Goal: Task Accomplishment & Management: Manage account settings

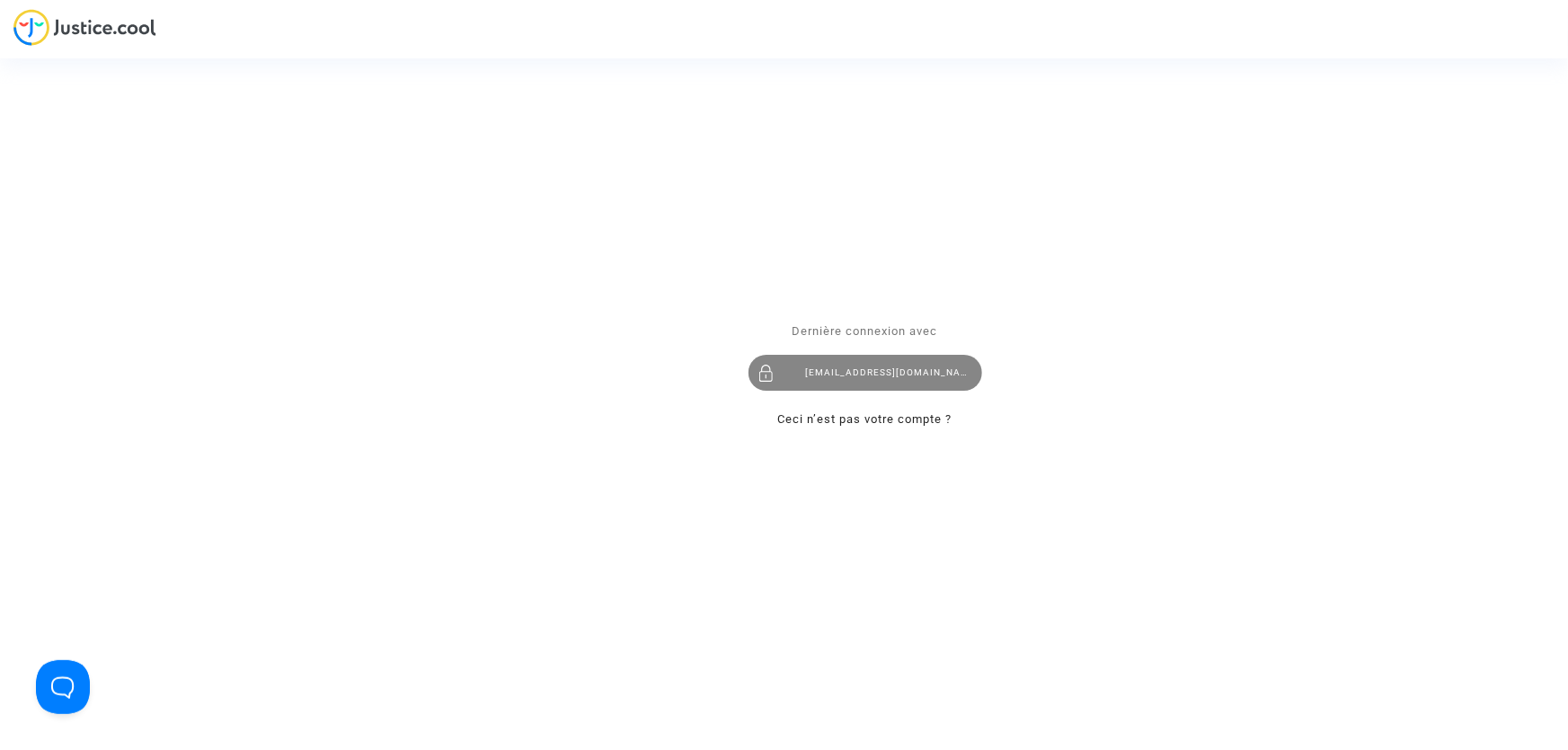
click at [846, 361] on div "galegal@etihad.ae" at bounding box center [865, 373] width 234 height 36
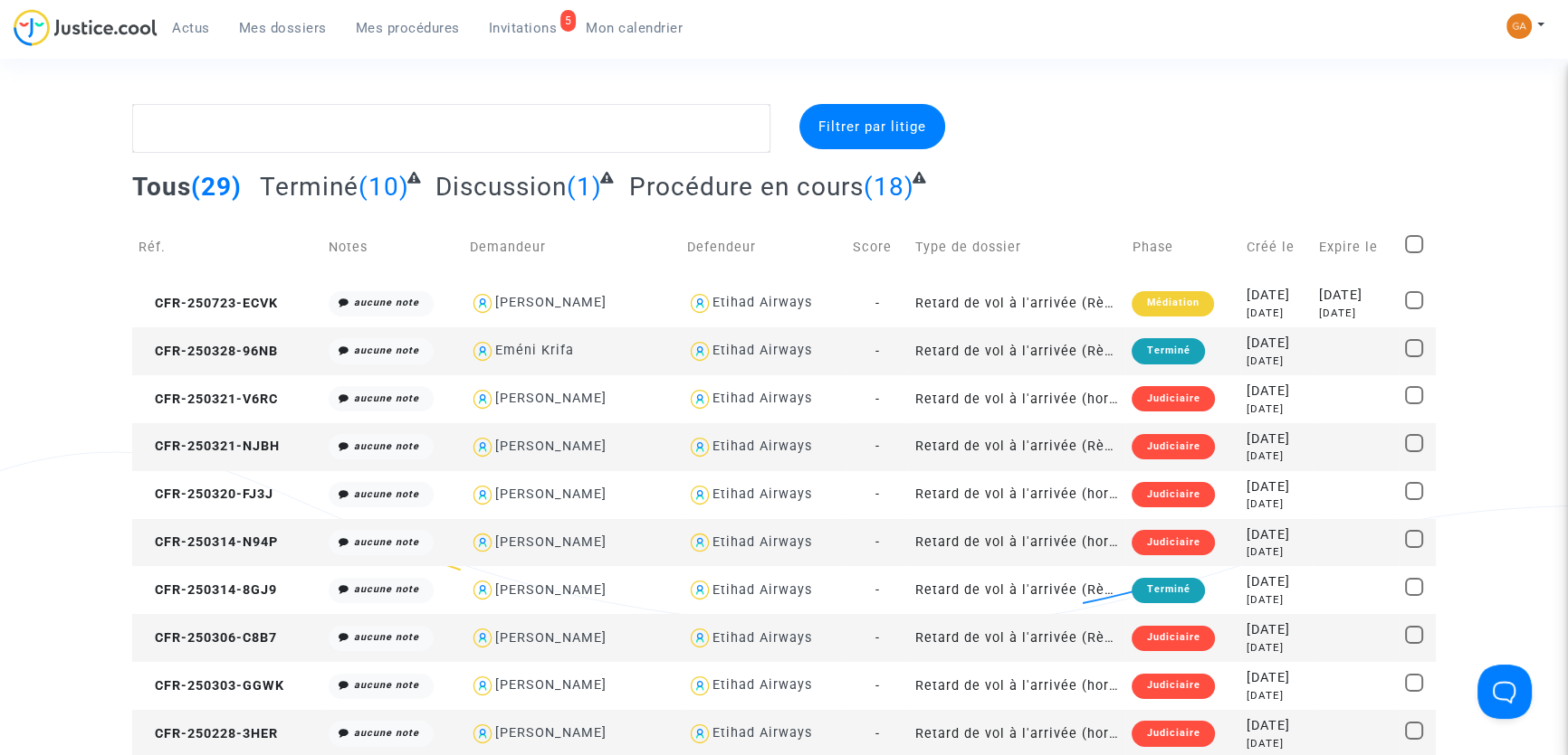
click at [531, 39] on link "5 Invitations" at bounding box center [523, 28] width 98 height 27
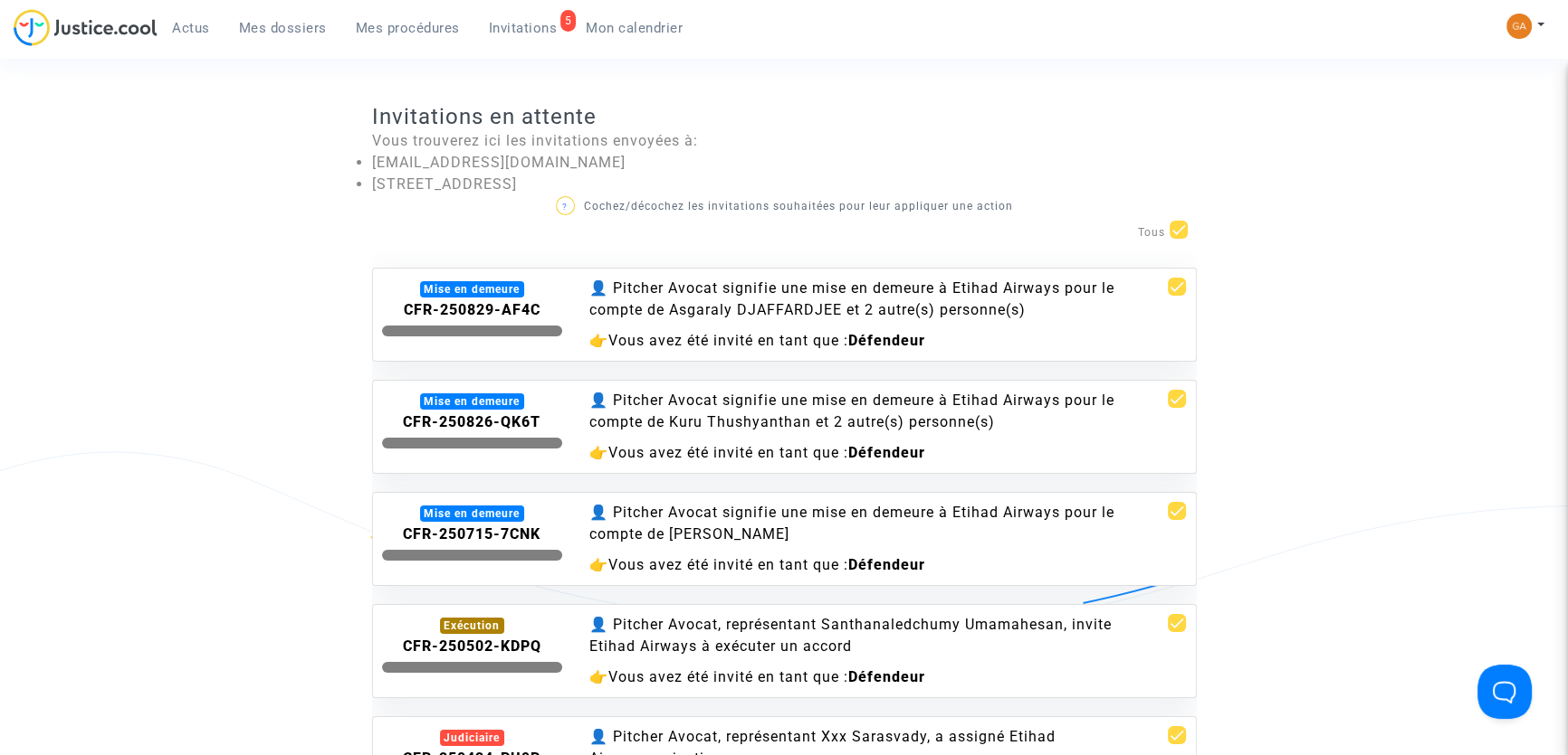
click at [985, 316] on div "👤 Pitcher Avocat signifie une mise en demeure à Etihad Airways pour le compte d…" at bounding box center [853, 299] width 528 height 43
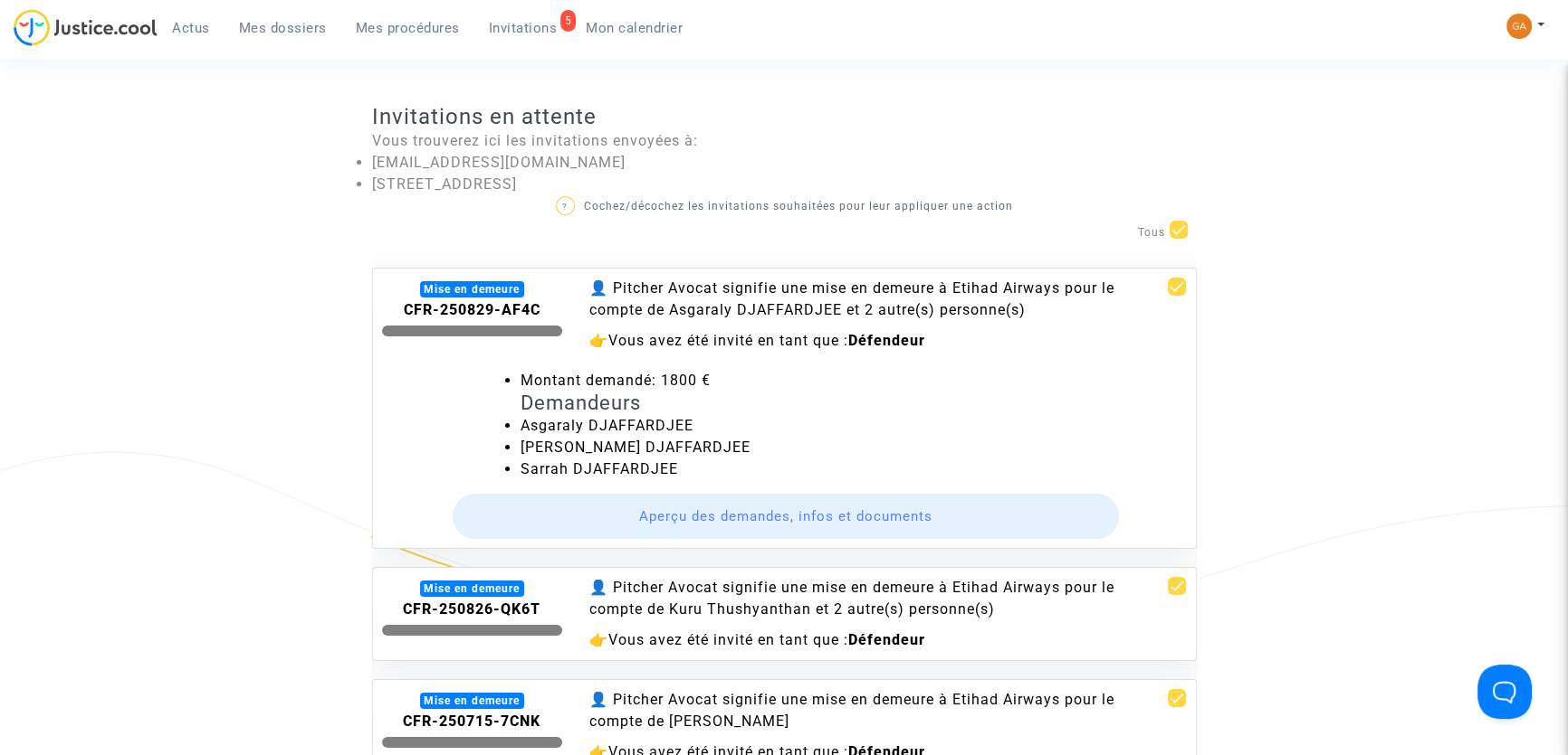
click at [722, 503] on button "Aperçu des demandes, infos et documents" at bounding box center [786, 517] width 666 height 45
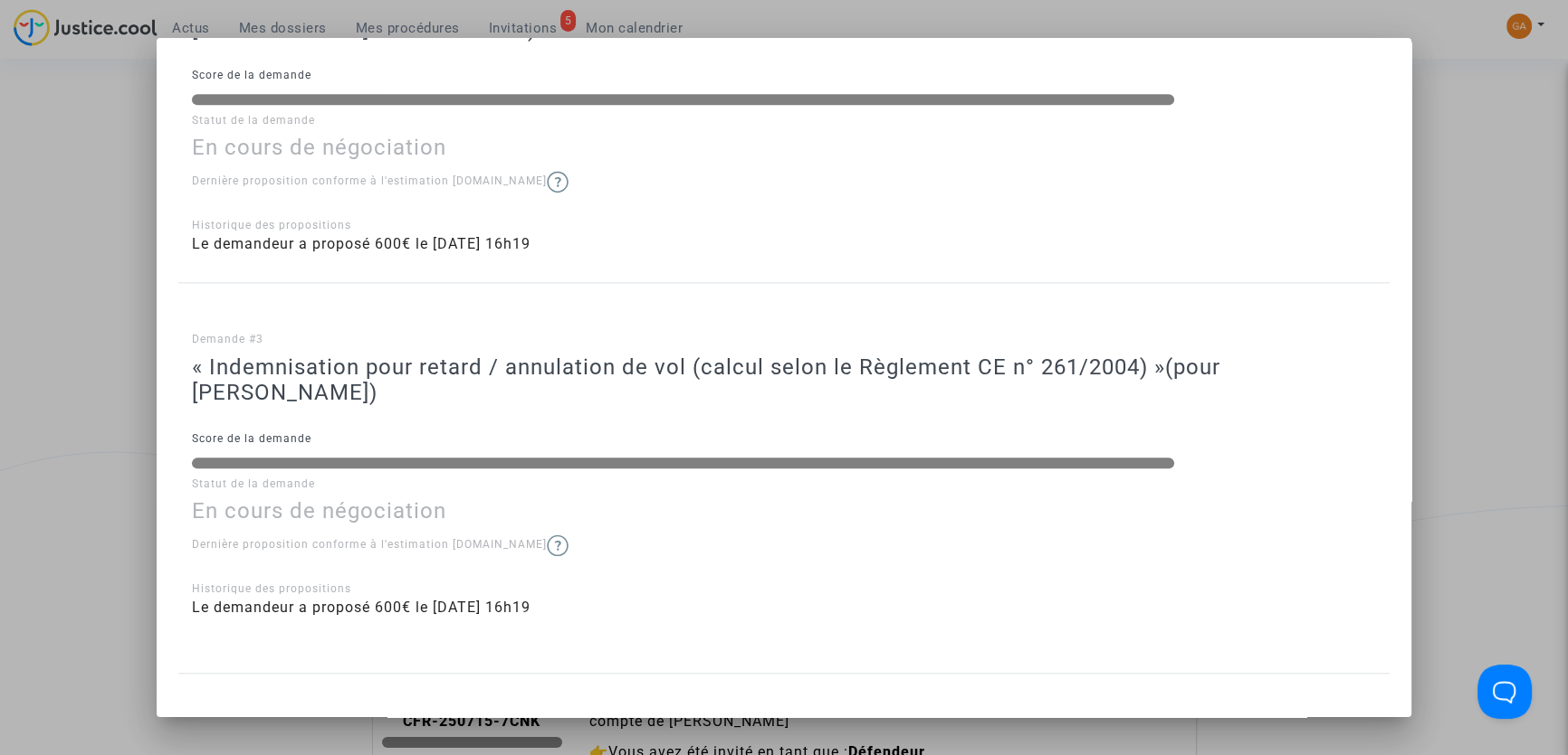
scroll to position [2756, 0]
click at [1439, 388] on div at bounding box center [784, 378] width 1568 height 755
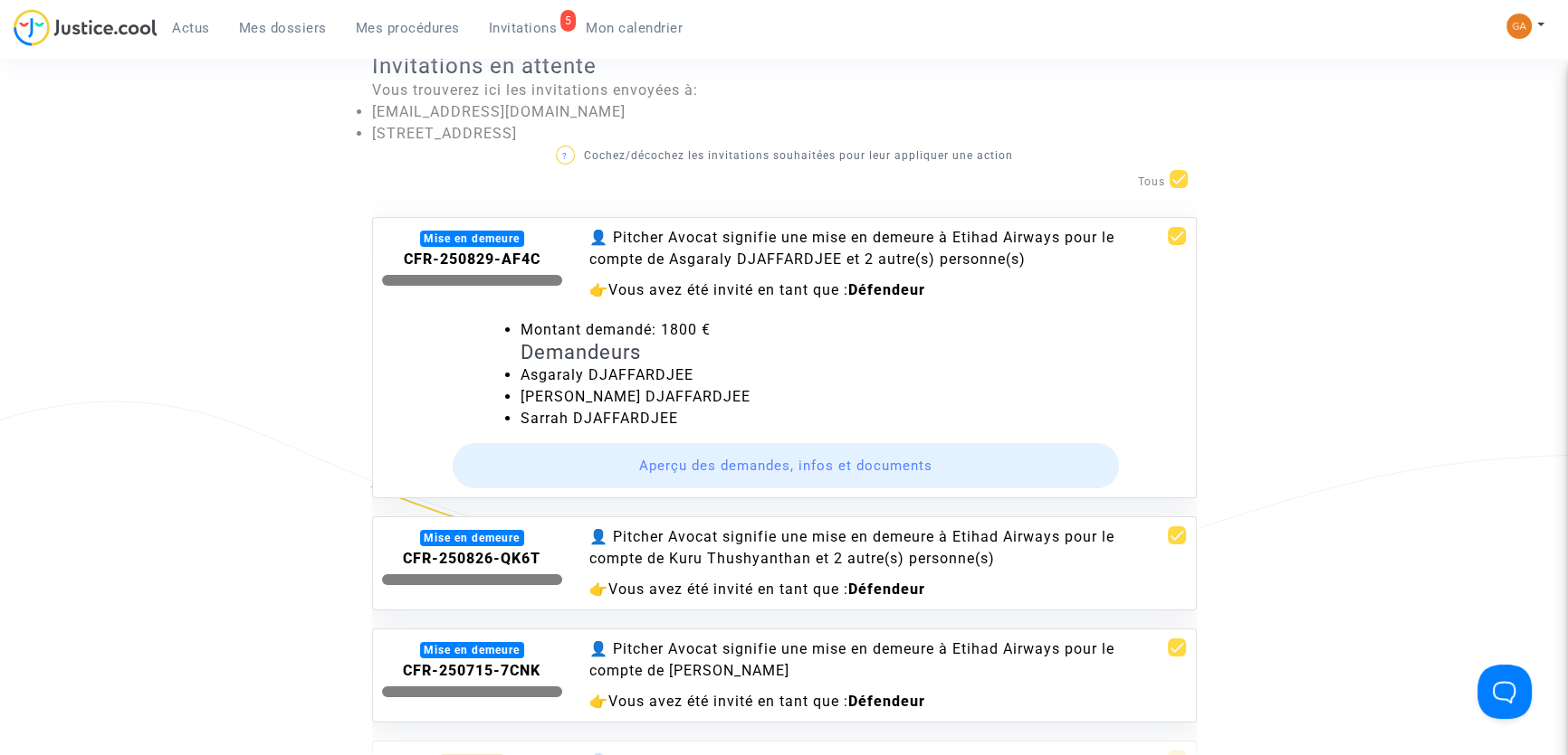
scroll to position [164, 0]
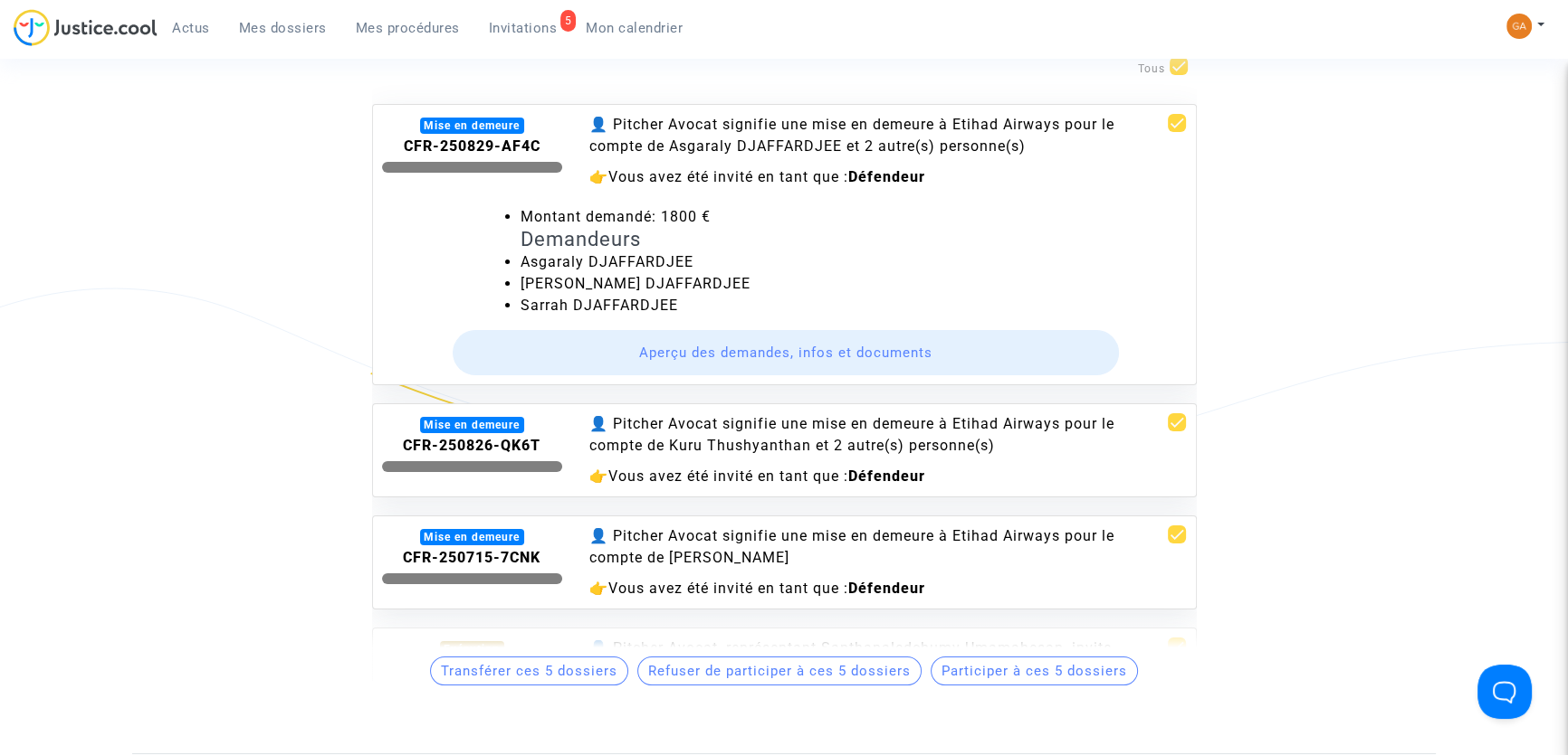
click at [898, 230] on h4 "Demandeurs" at bounding box center [853, 240] width 666 height 24
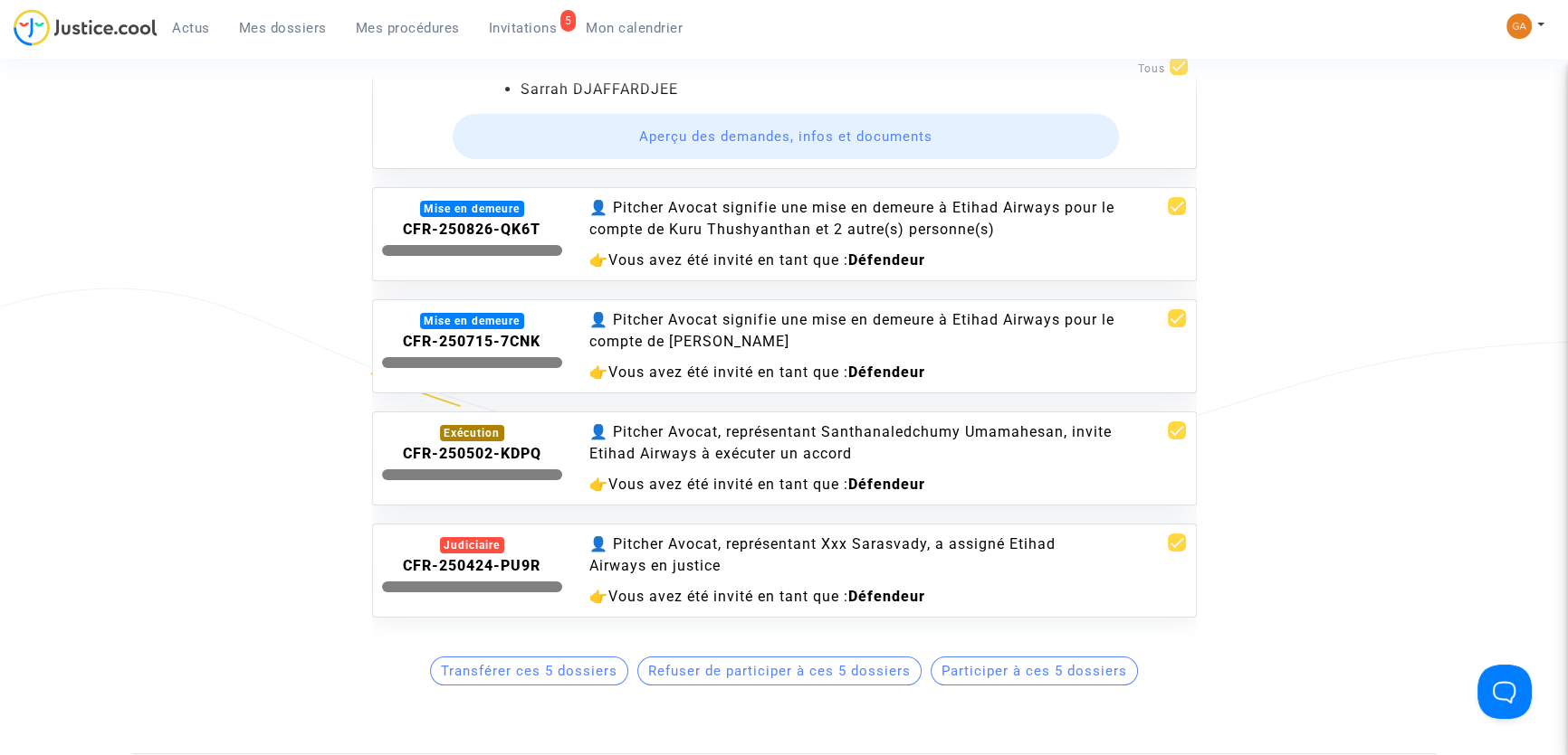
scroll to position [226, 0]
click at [756, 434] on div "👤 Pitcher Avocat, représentant Santhanaledchumy Umamahesan, invite Etihad Airwa…" at bounding box center [853, 444] width 528 height 43
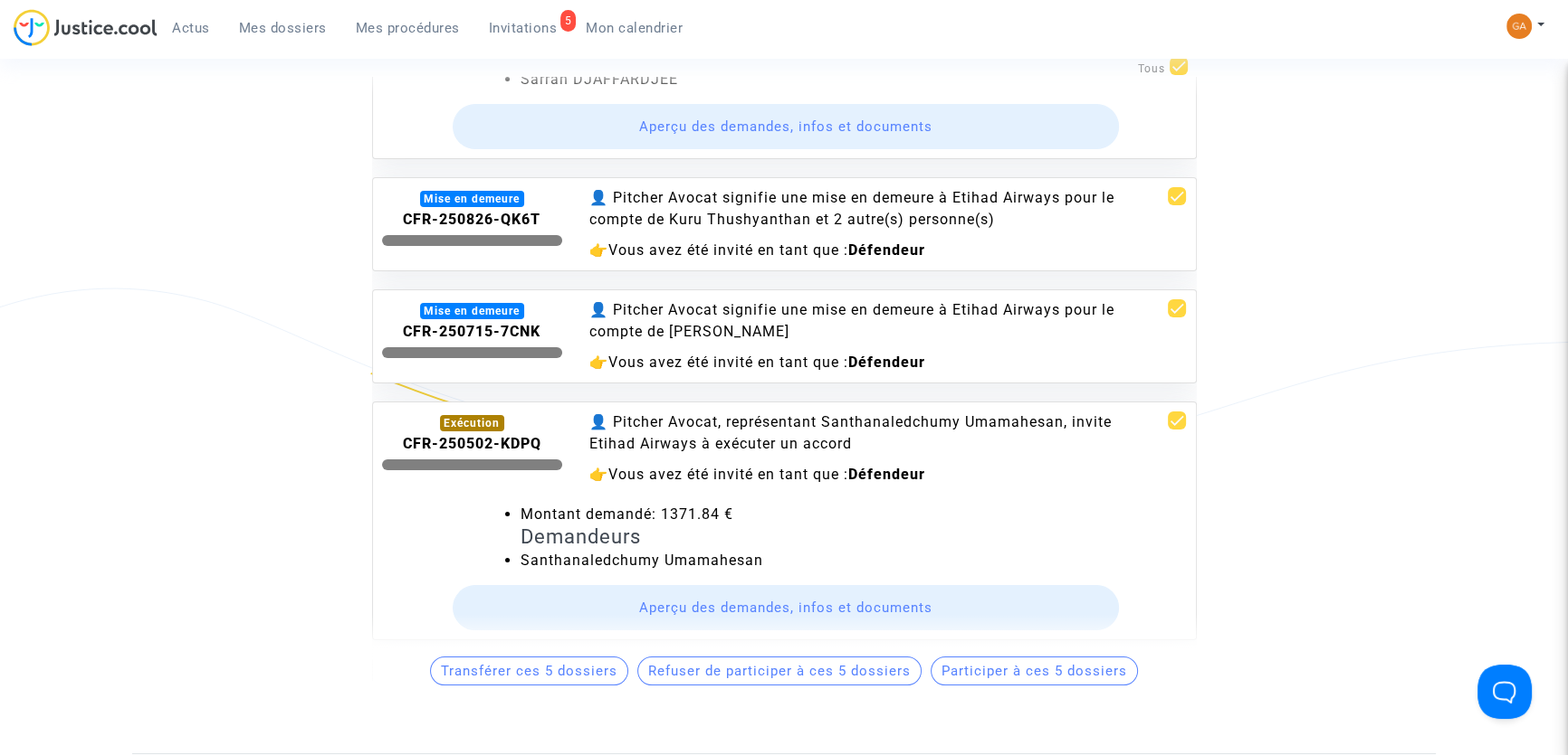
click at [738, 596] on button "Aperçu des demandes, infos et documents" at bounding box center [786, 608] width 666 height 45
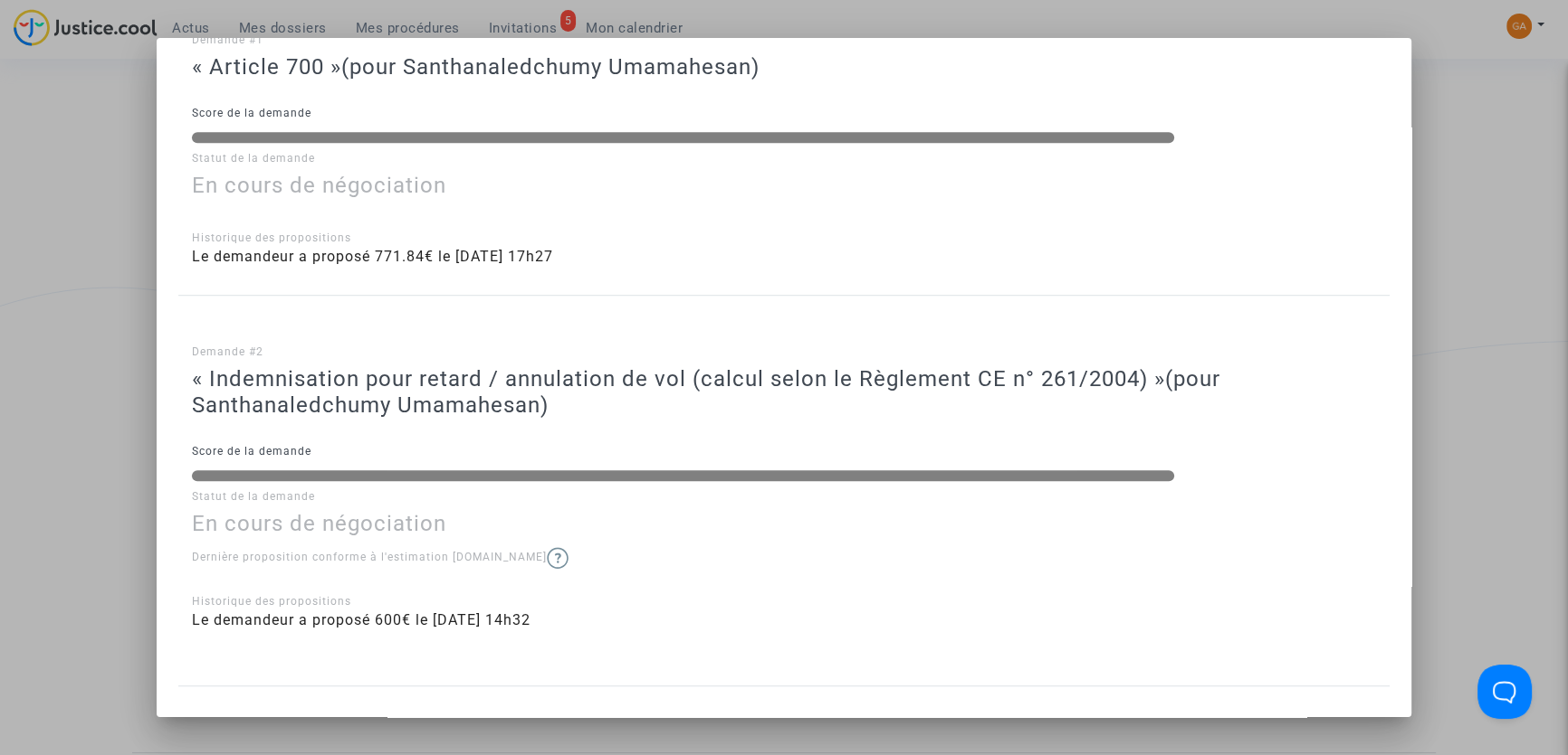
scroll to position [1537, 0]
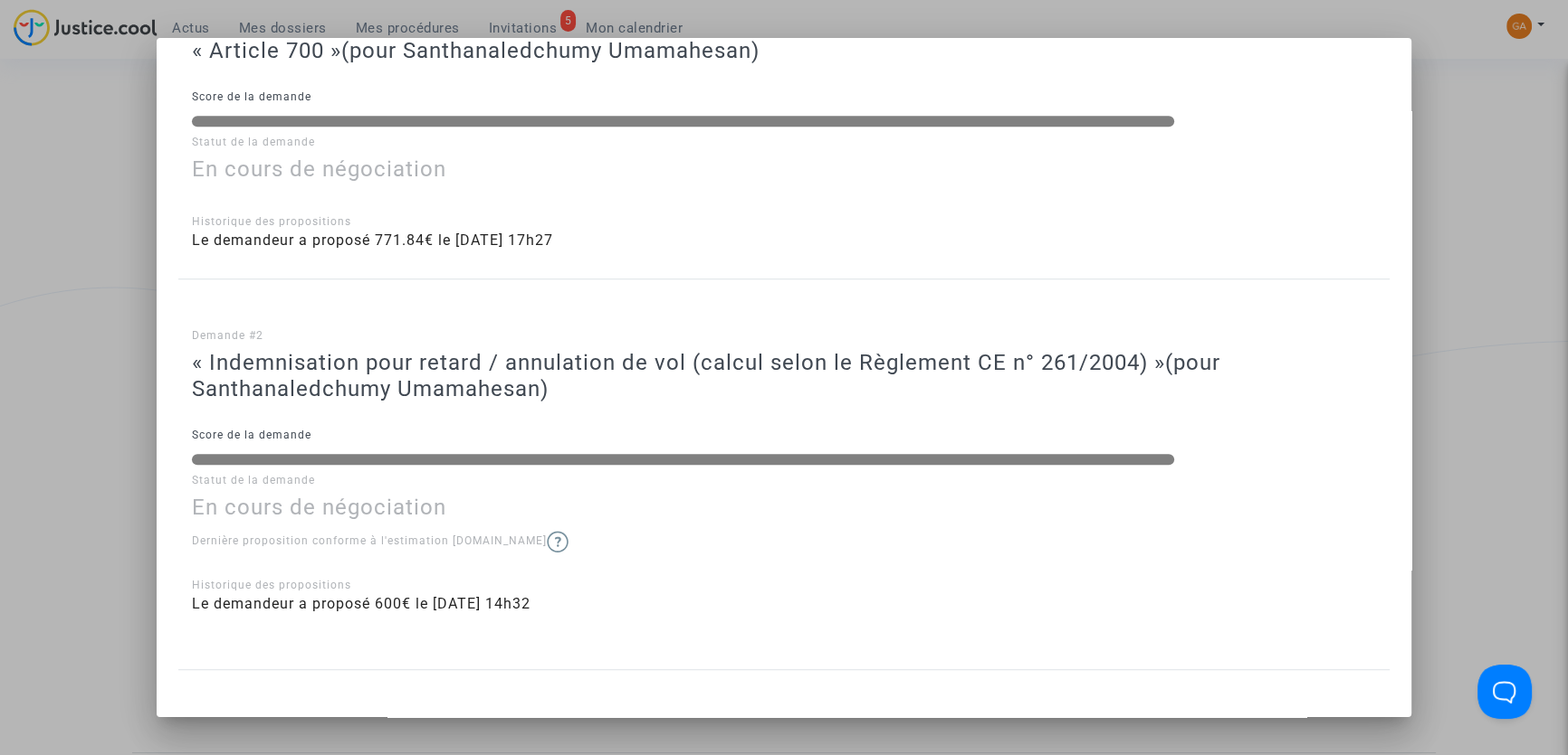
drag, startPoint x: 294, startPoint y: 606, endPoint x: 588, endPoint y: 612, distance: 294.1
click at [588, 612] on li "Le demandeur a proposé 600€ le [DATE] 14h32" at bounding box center [784, 605] width 1184 height 22
click at [1461, 92] on div at bounding box center [784, 378] width 1568 height 755
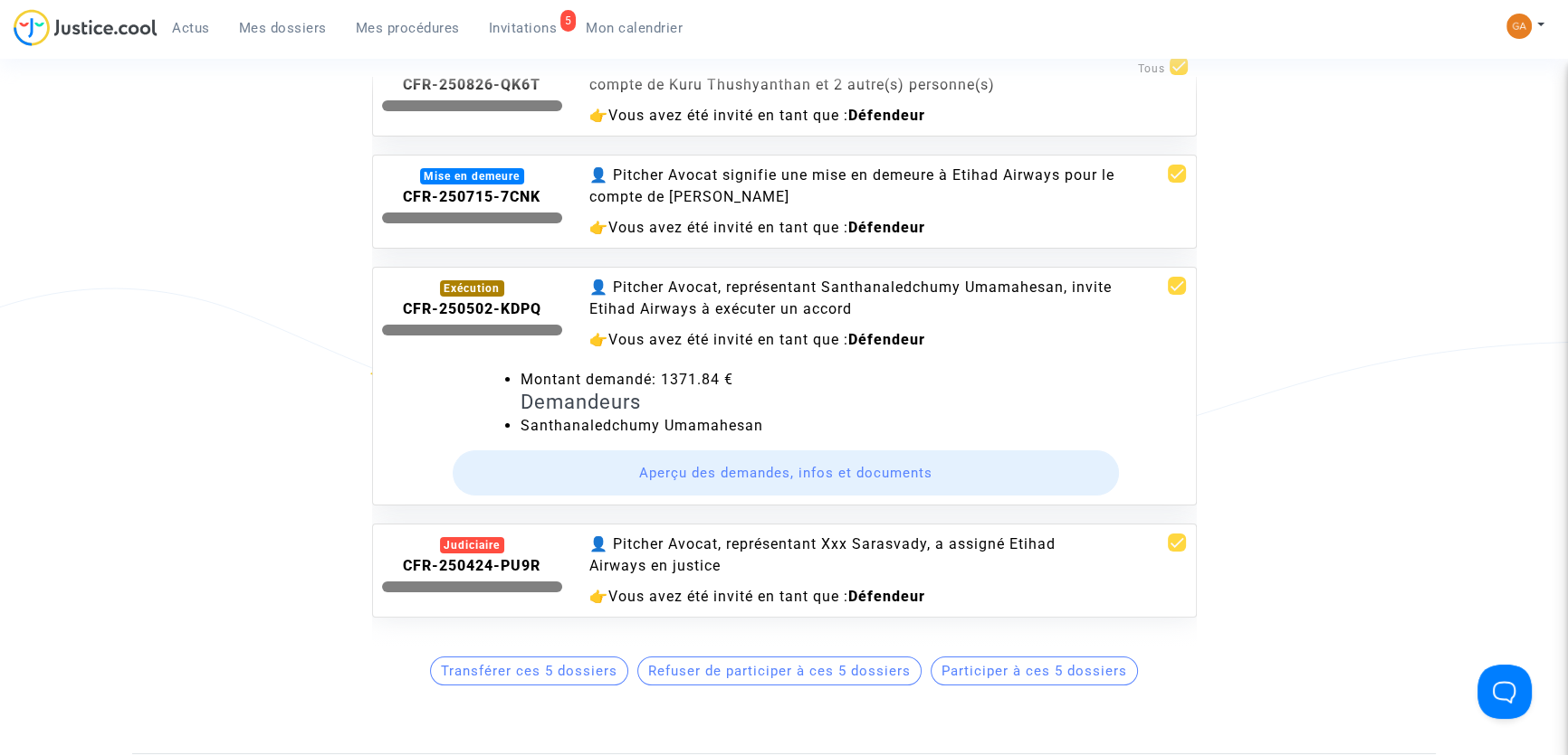
scroll to position [371, 0]
click at [944, 544] on div "👤 Pitcher Avocat, représentant Xxx Sarasvady, a assigné Etihad Airways en justi…" at bounding box center [853, 555] width 528 height 43
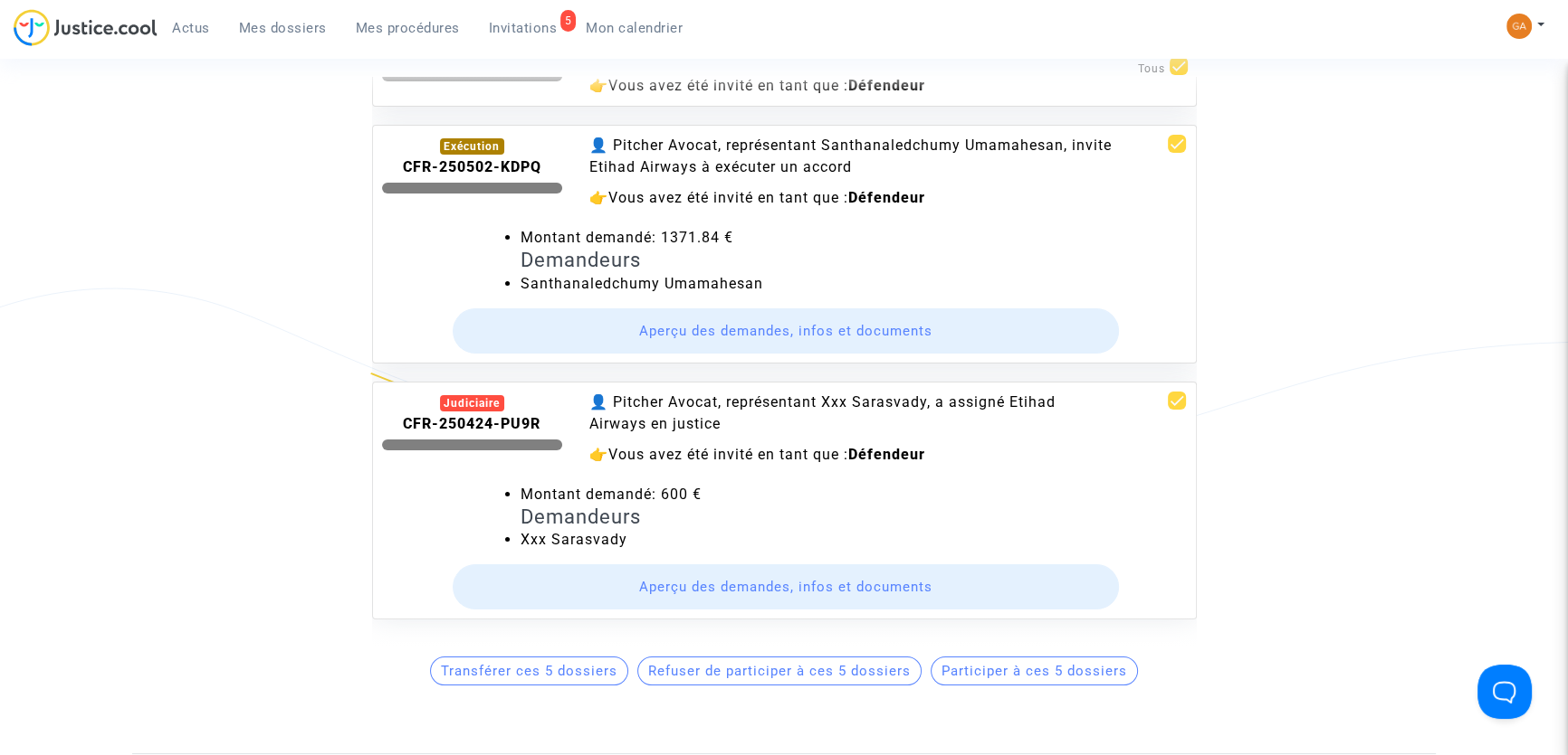
scroll to position [515, 0]
click at [681, 562] on button "Aperçu des demandes, infos et documents" at bounding box center [786, 585] width 666 height 45
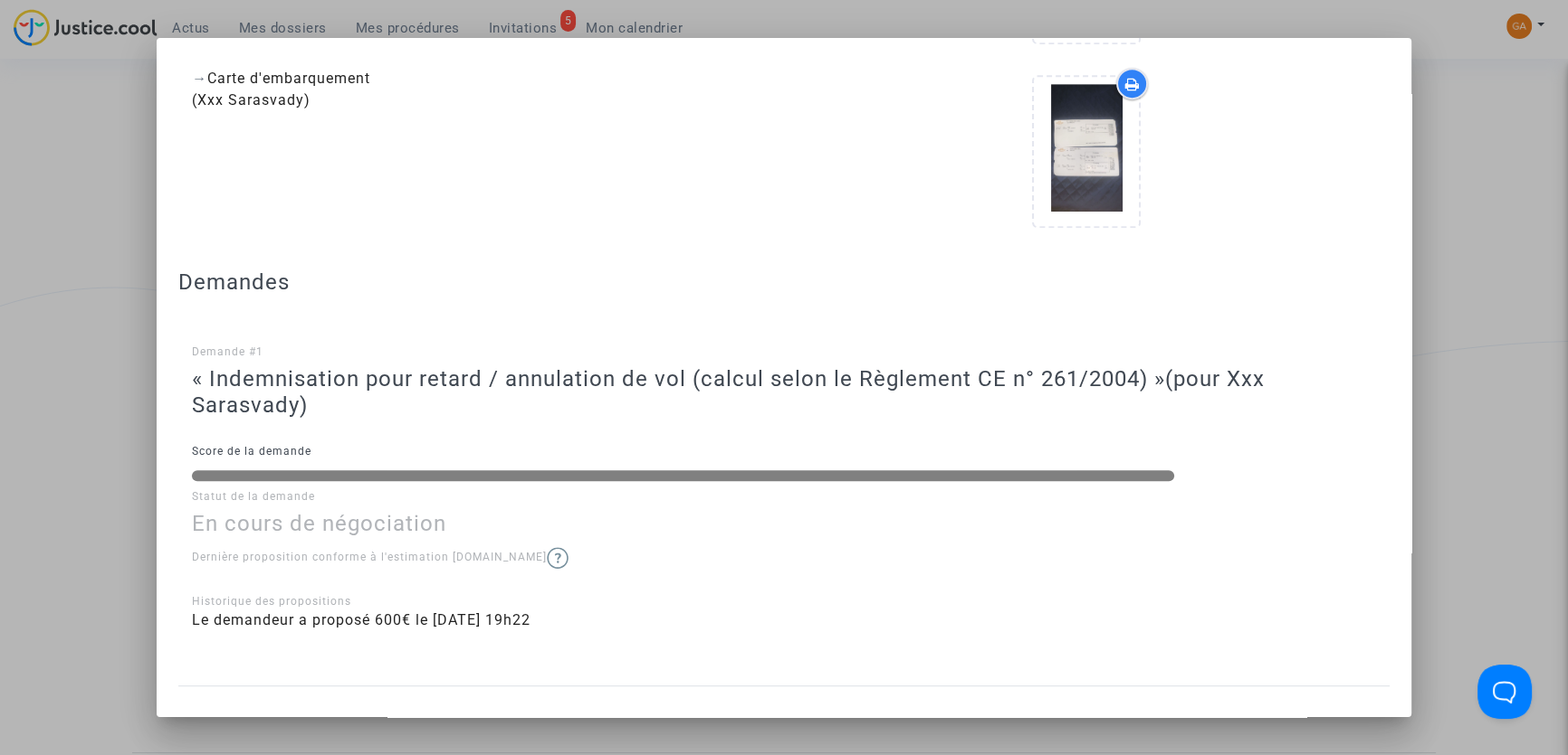
scroll to position [1110, 0]
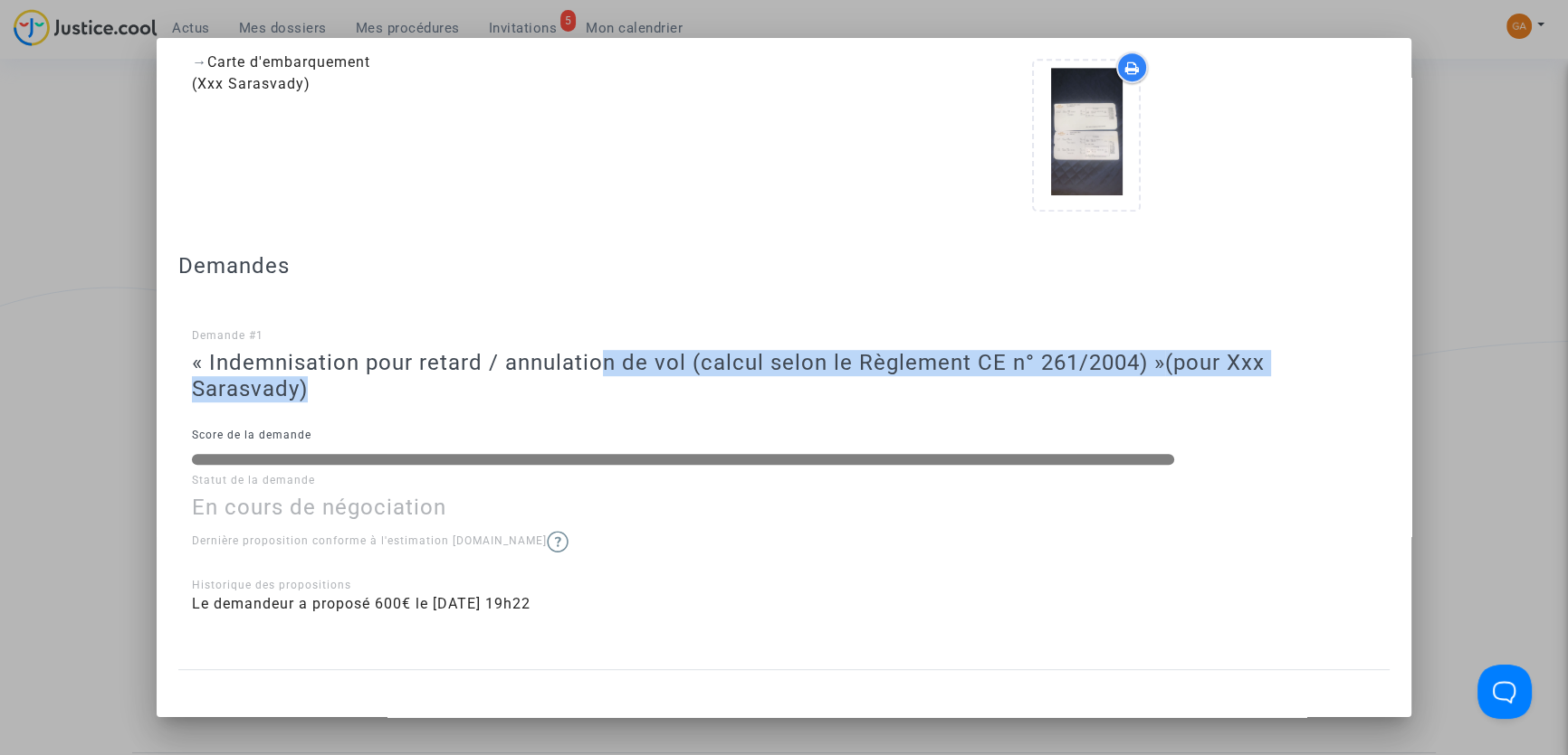
drag, startPoint x: 590, startPoint y: 372, endPoint x: 787, endPoint y: 399, distance: 198.8
click at [787, 399] on h3 "« Indemnisation pour retard / annulation de vol (calcul selon le Règlement CE n…" at bounding box center [784, 376] width 1184 height 52
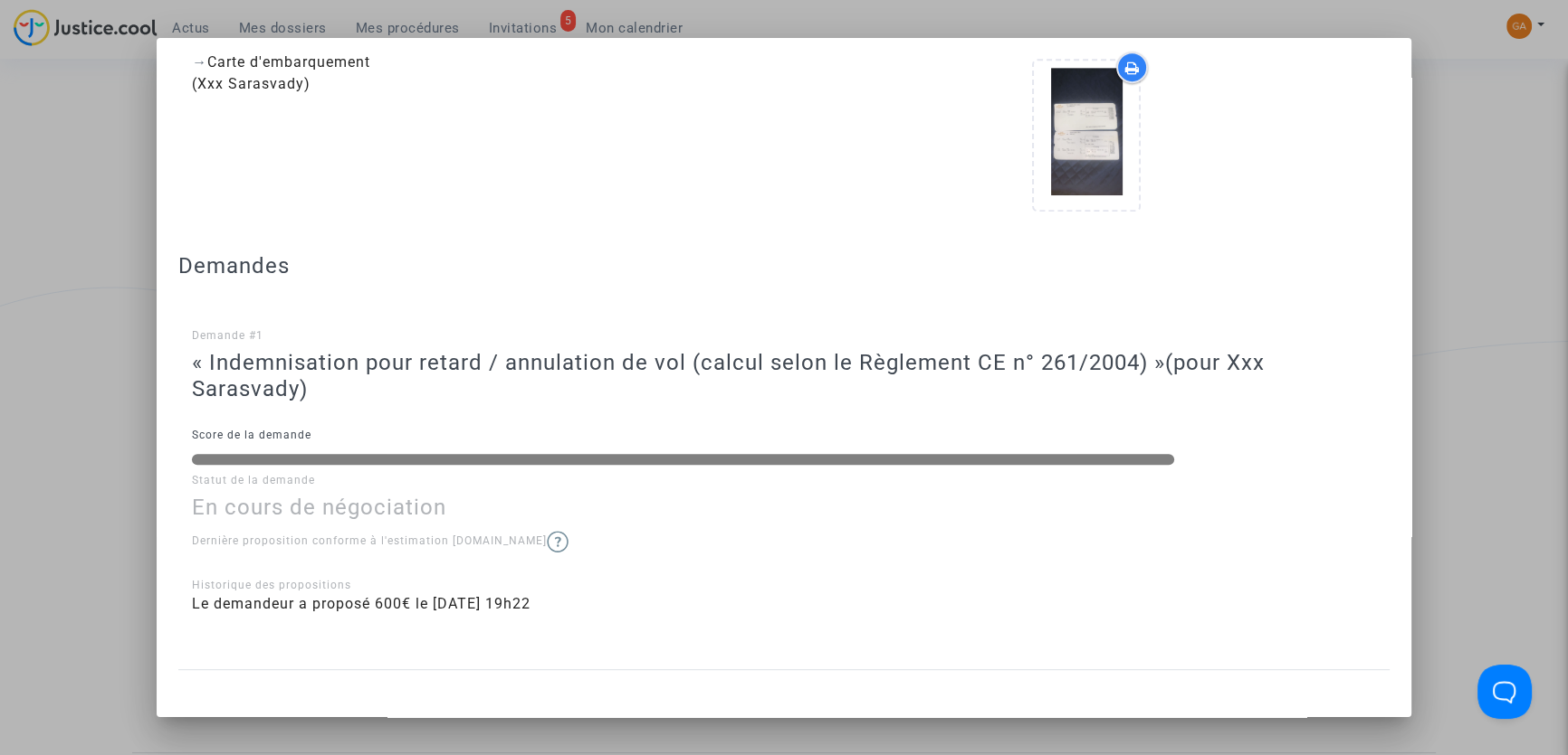
click at [675, 550] on p "Dernière proposition conforme à l'estimation [DOMAIN_NAME]" at bounding box center [784, 542] width 1184 height 23
click at [1411, 90] on div at bounding box center [784, 378] width 1568 height 755
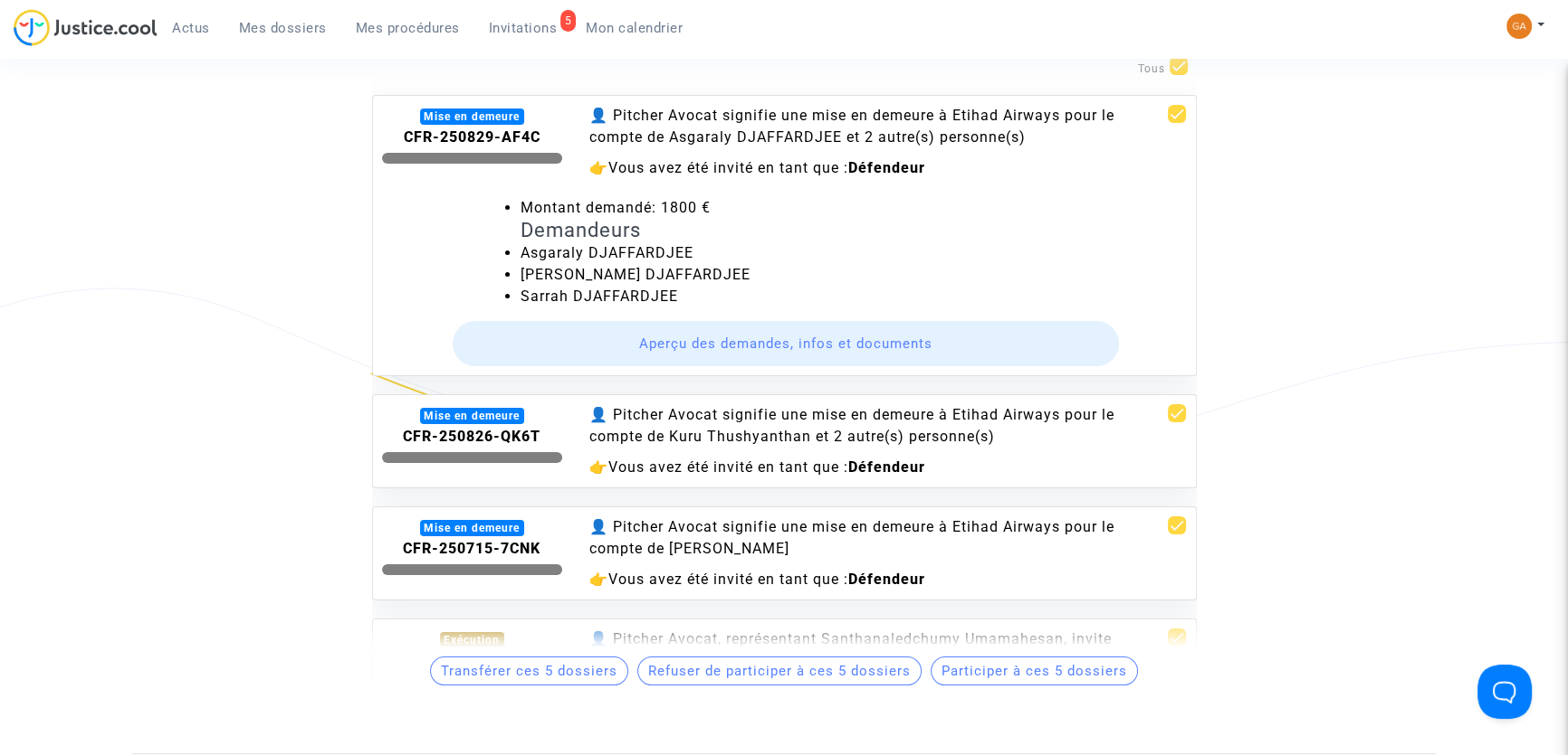
scroll to position [0, 0]
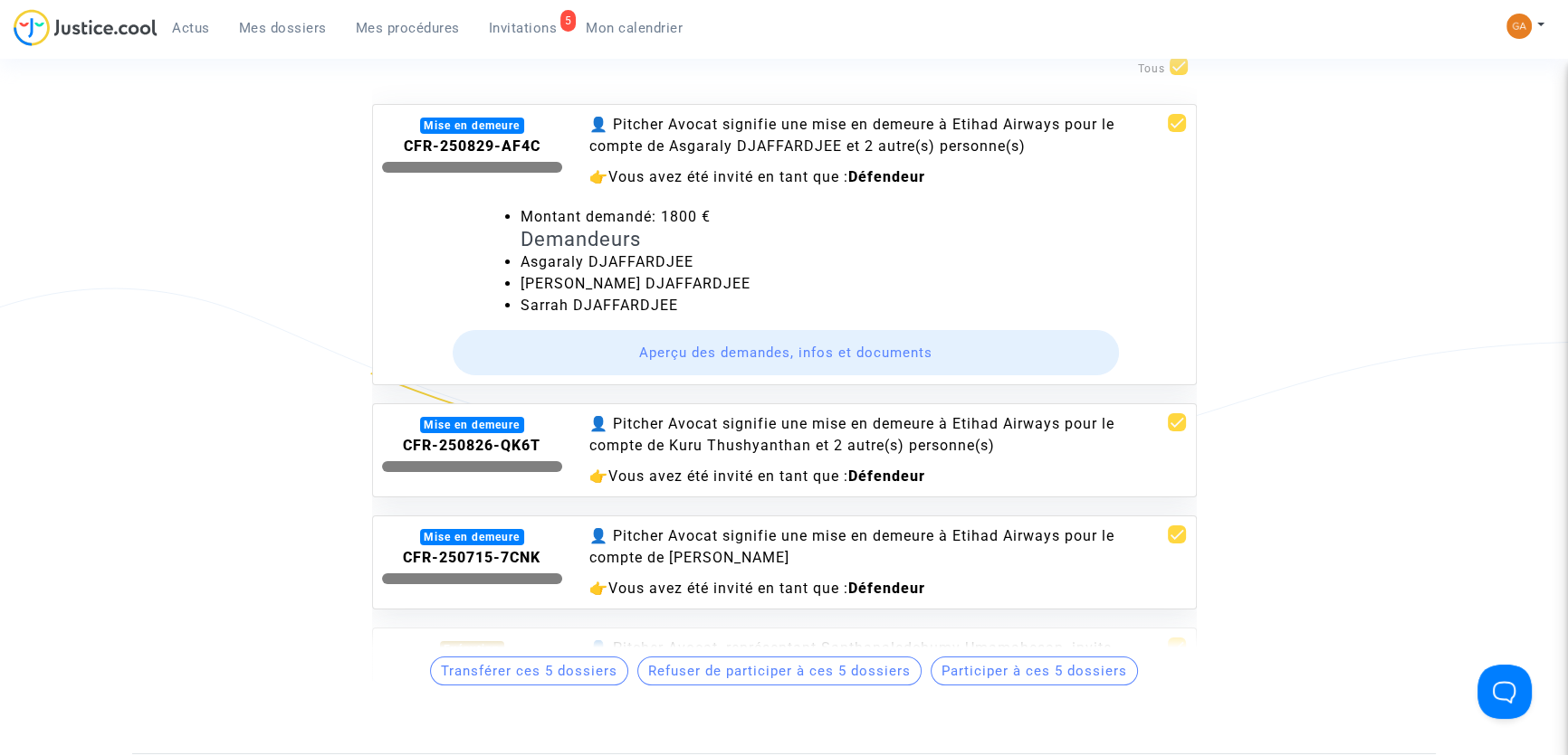
click at [1327, 328] on invitations-list "Invitations en attente Vous trouverez ici les invitations envoyées à: [EMAIL_AD…" at bounding box center [784, 311] width 1303 height 741
